Goal: Obtain resource: Download file/media

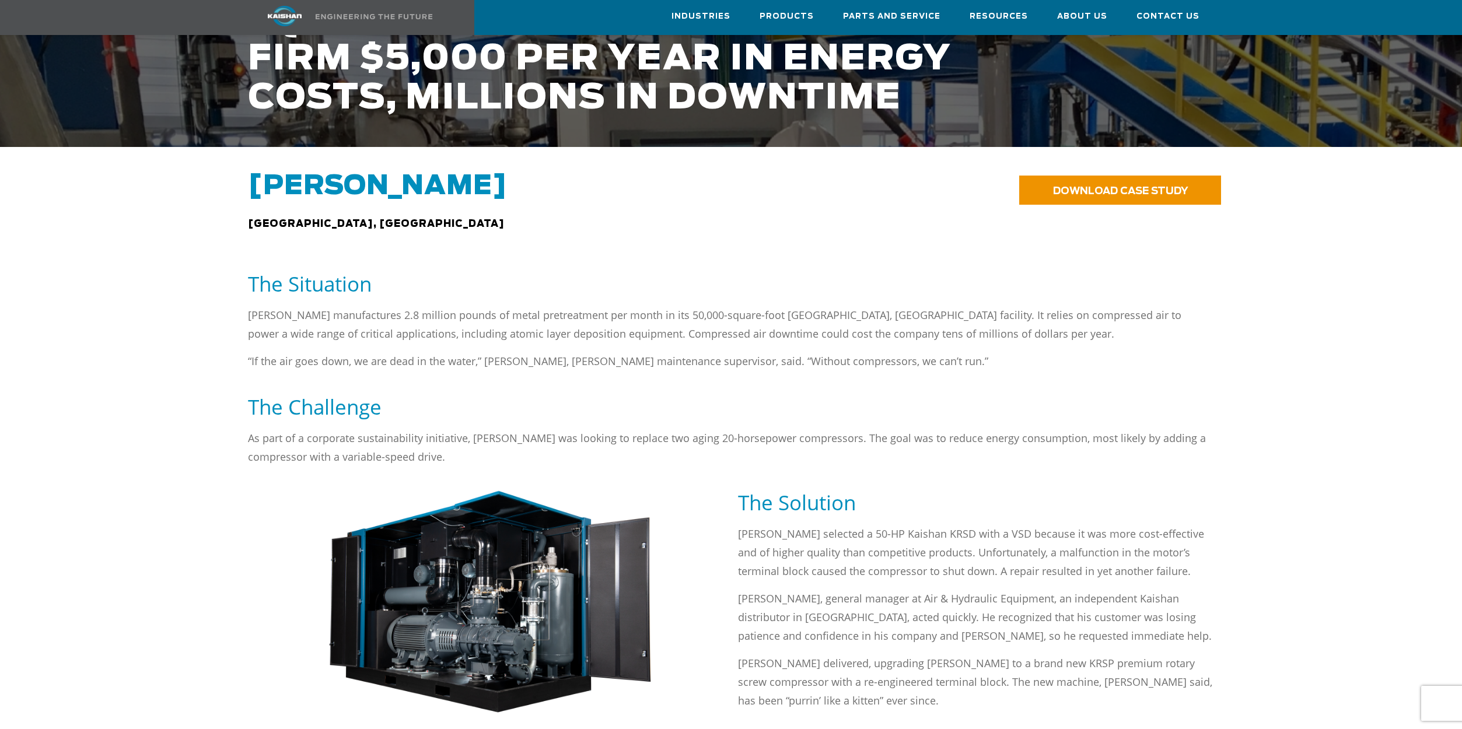
scroll to position [350, 0]
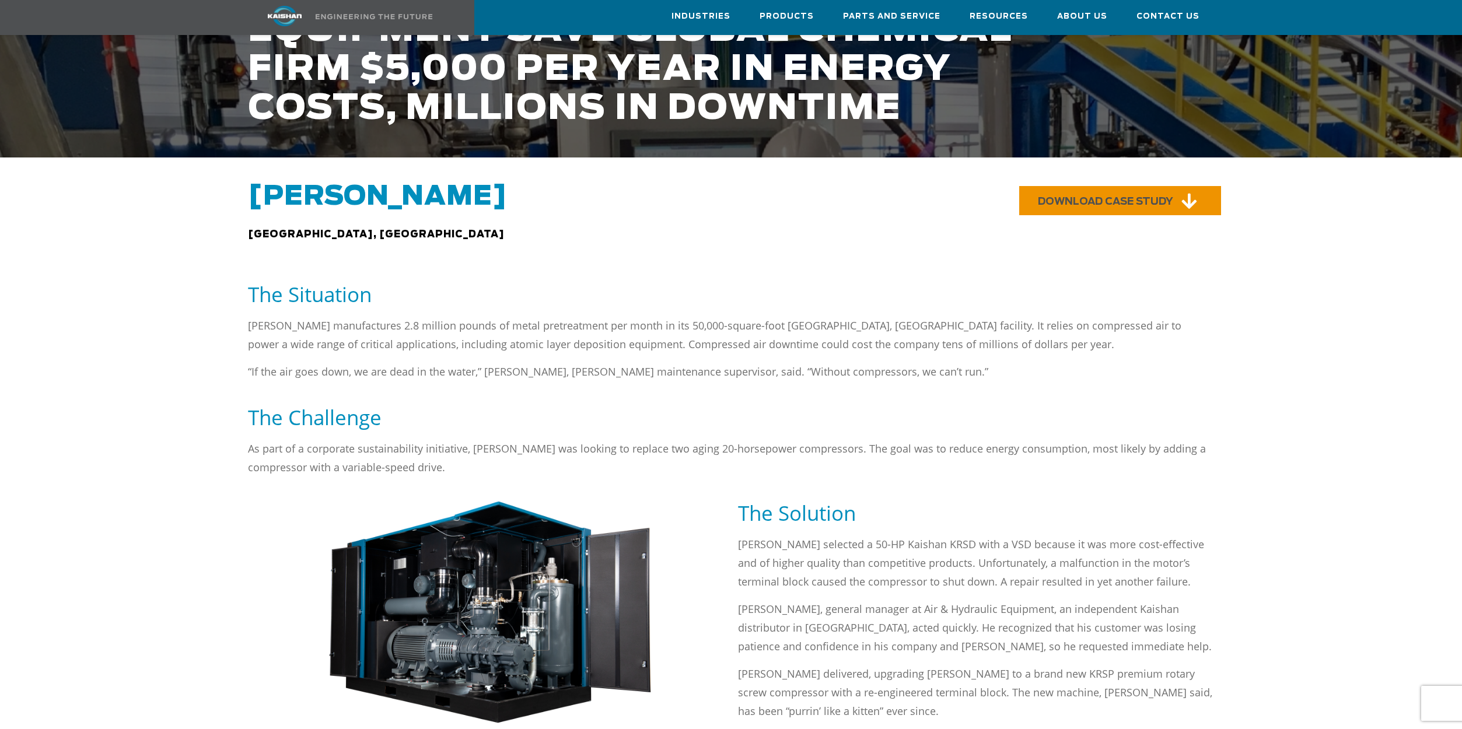
click at [1092, 190] on link "DOWNLOAD CASE STUDY" at bounding box center [1120, 200] width 202 height 29
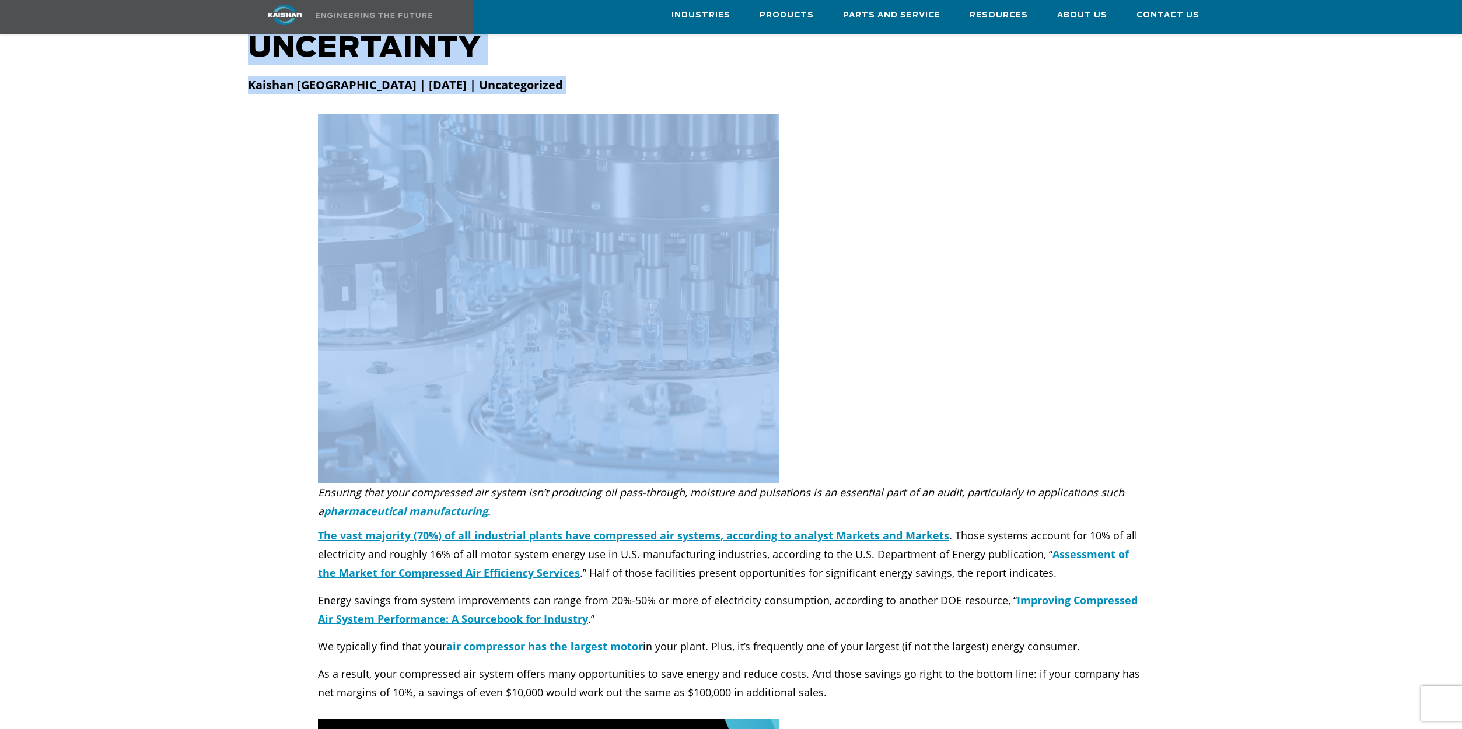
scroll to position [213, 0]
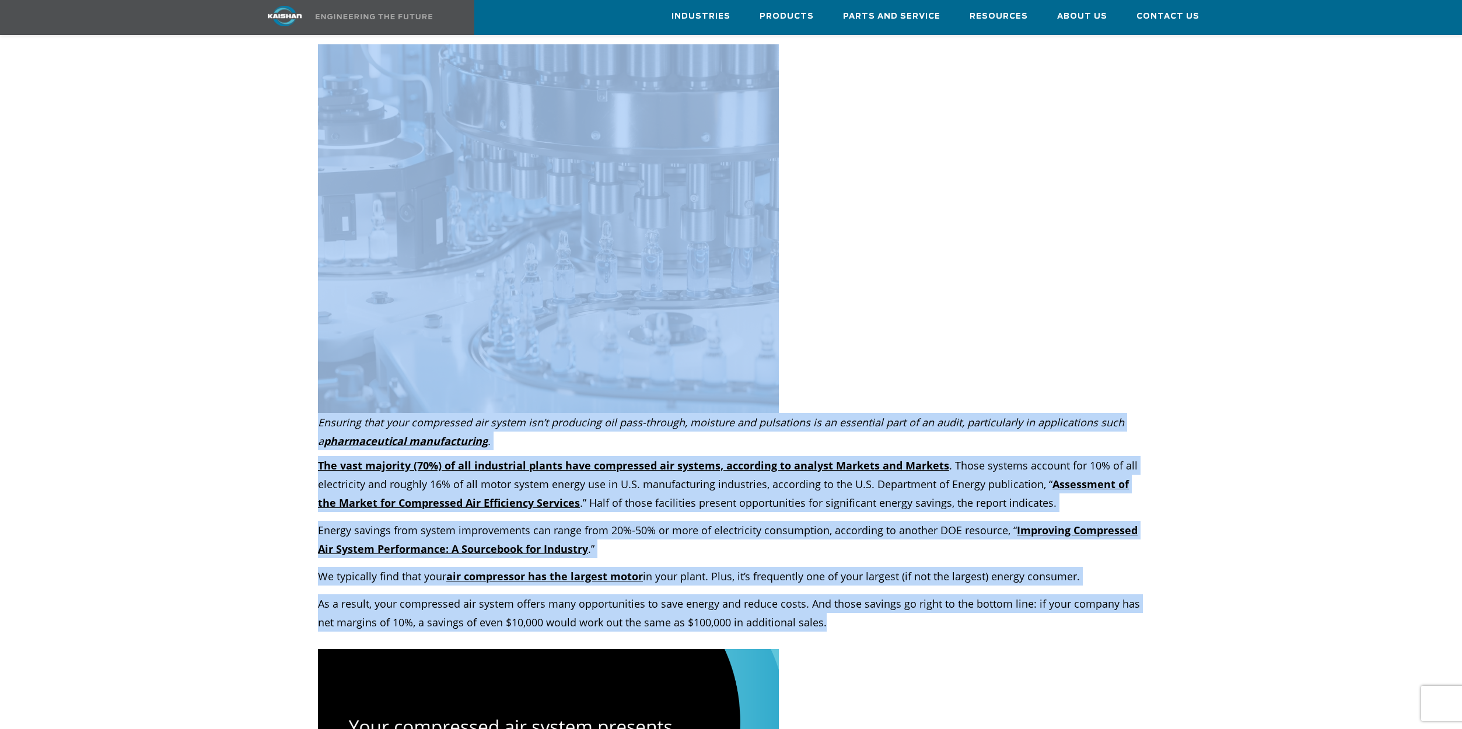
drag, startPoint x: 250, startPoint y: 96, endPoint x: 1101, endPoint y: 600, distance: 989.7
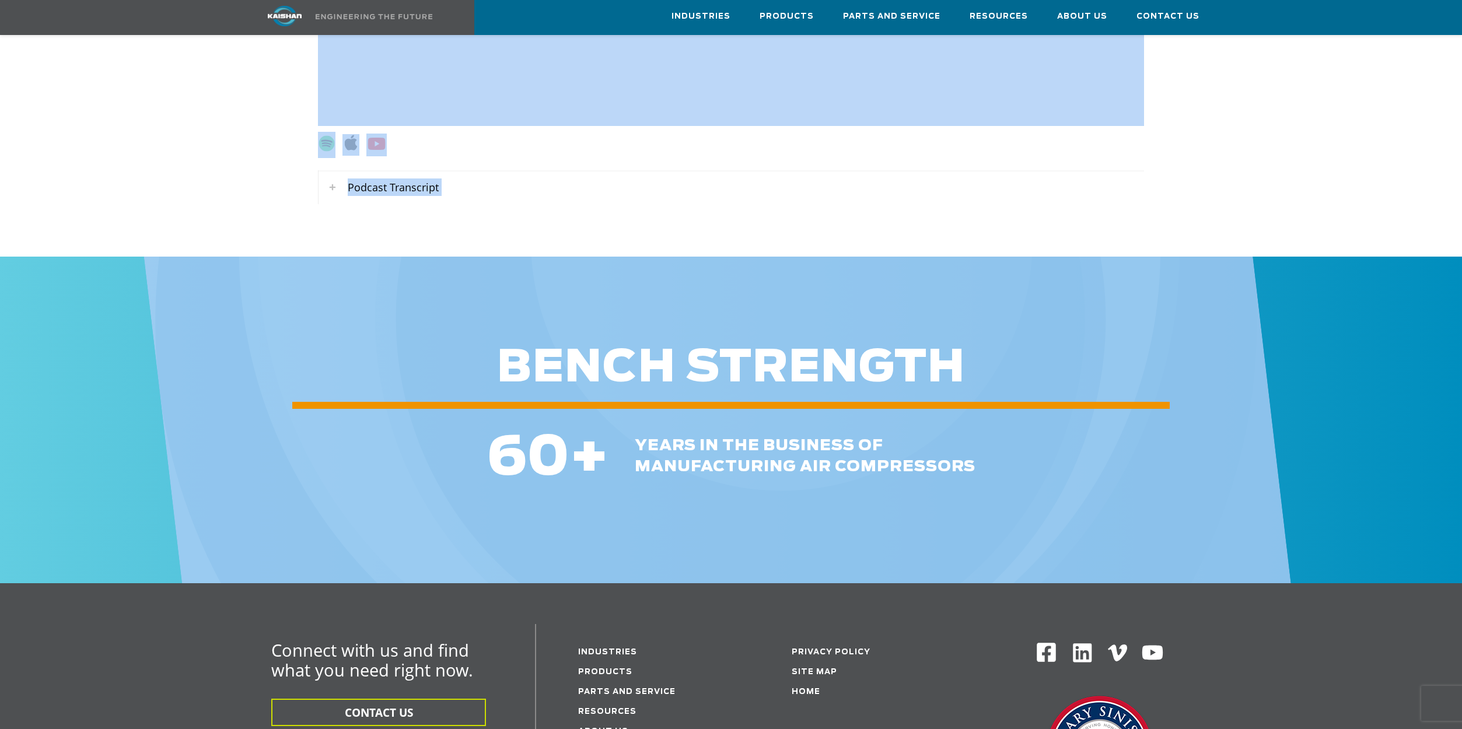
scroll to position [5440, 0]
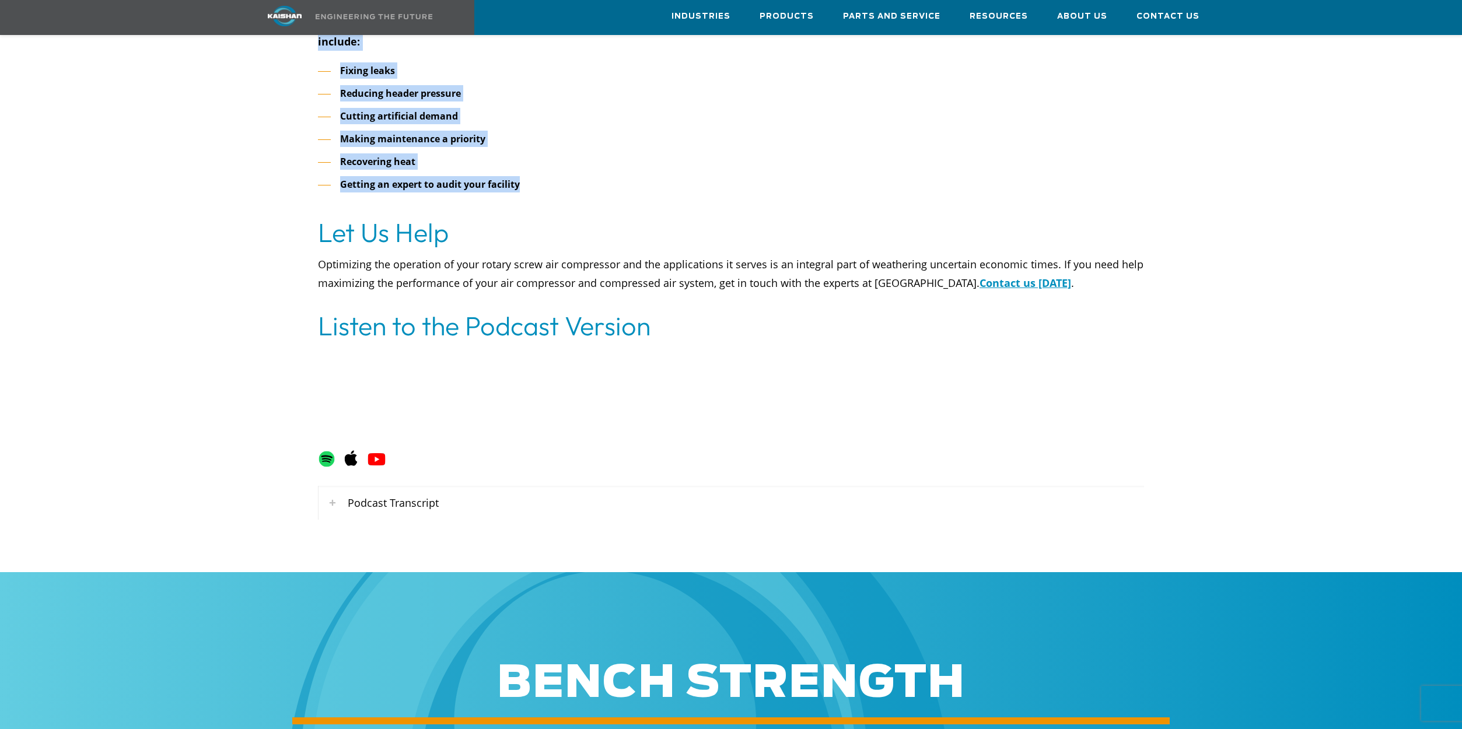
copy div "**********"
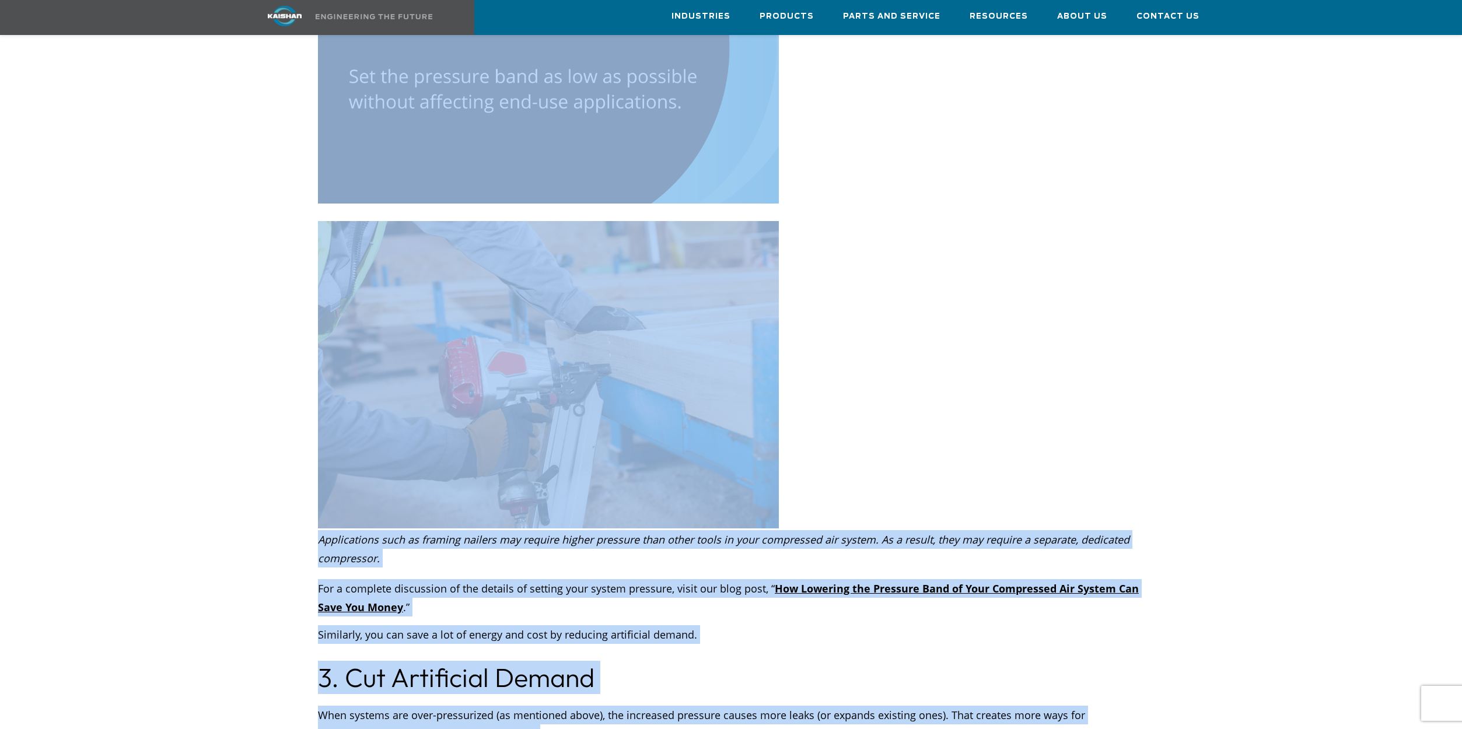
scroll to position [1984, 0]
